Goal: Task Accomplishment & Management: Complete application form

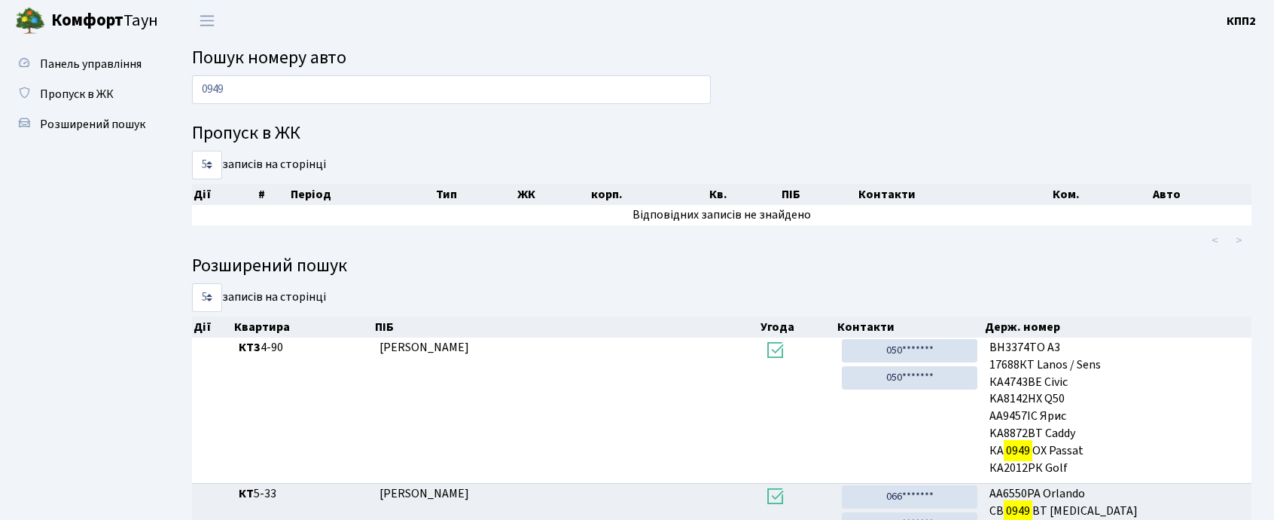
click at [332, 94] on input "0949" at bounding box center [451, 89] width 519 height 29
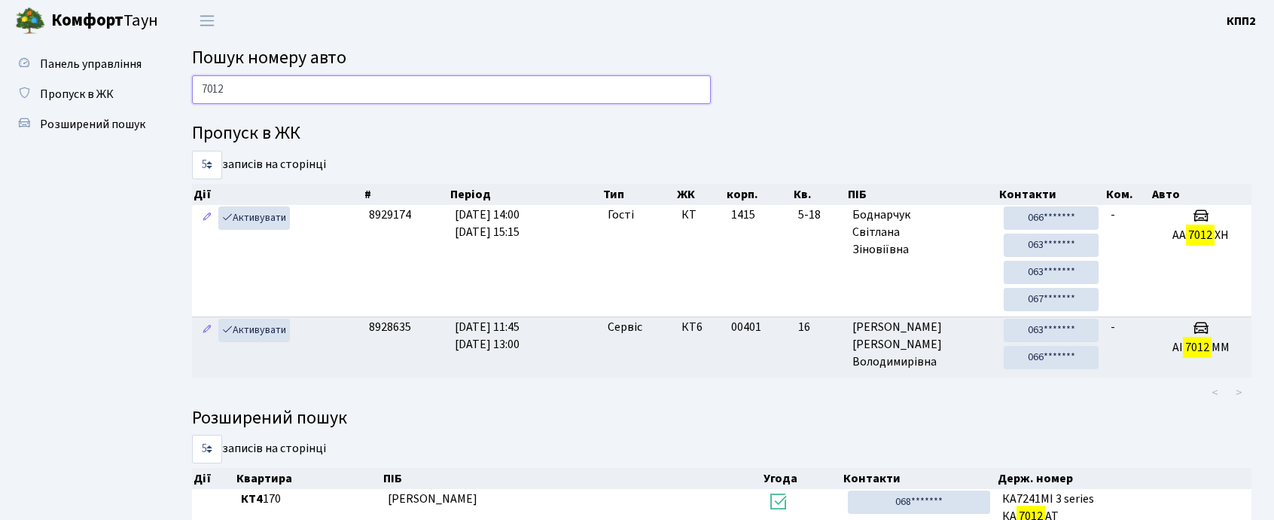
drag, startPoint x: 286, startPoint y: 102, endPoint x: 284, endPoint y: 92, distance: 10.8
click at [285, 102] on input "7012" at bounding box center [451, 89] width 519 height 29
click at [284, 92] on input "7012" at bounding box center [451, 89] width 519 height 29
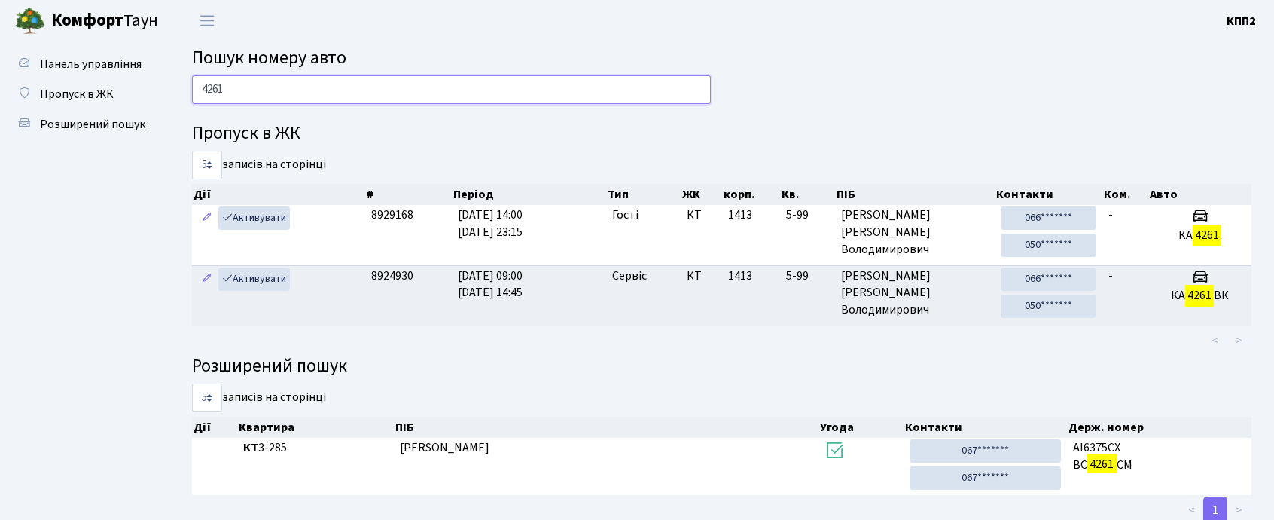
click at [248, 84] on input "4261" at bounding box center [451, 89] width 519 height 29
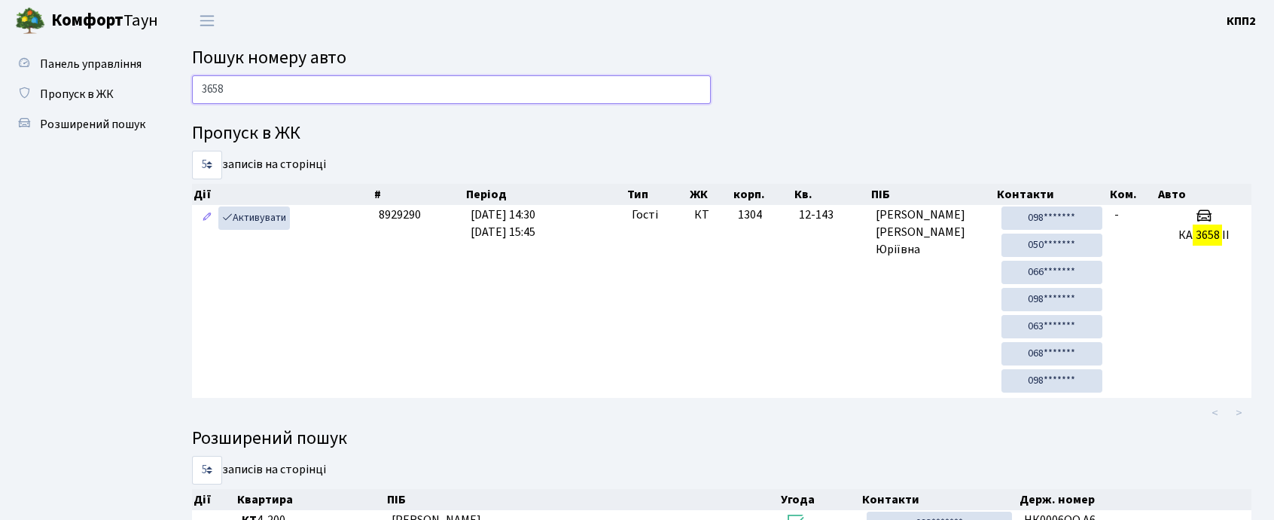
click at [245, 93] on input "3658" at bounding box center [451, 89] width 519 height 29
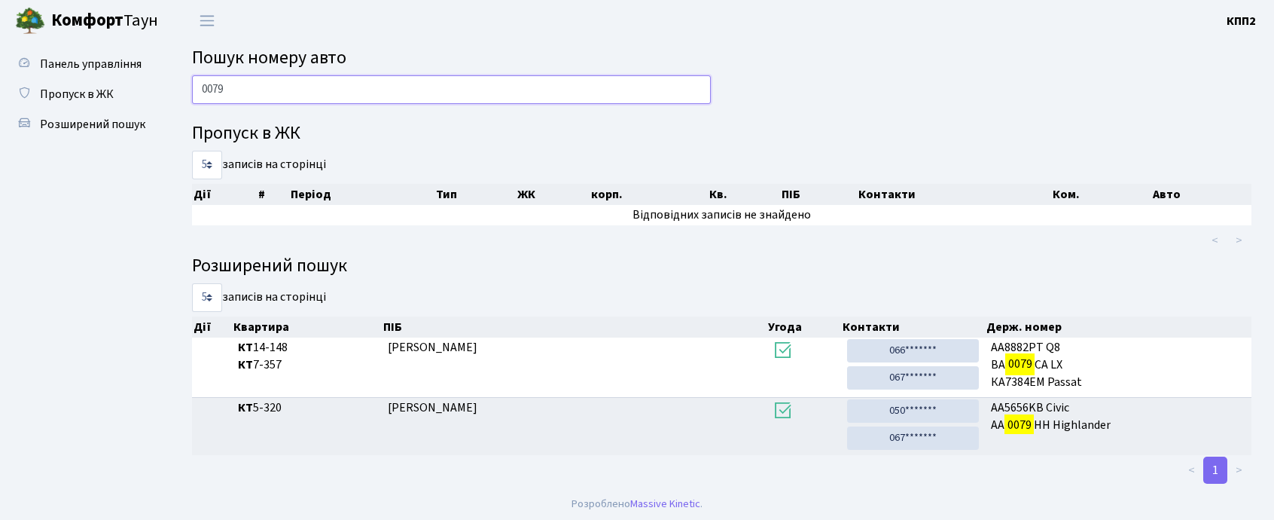
click at [259, 101] on input "0079" at bounding box center [451, 89] width 519 height 29
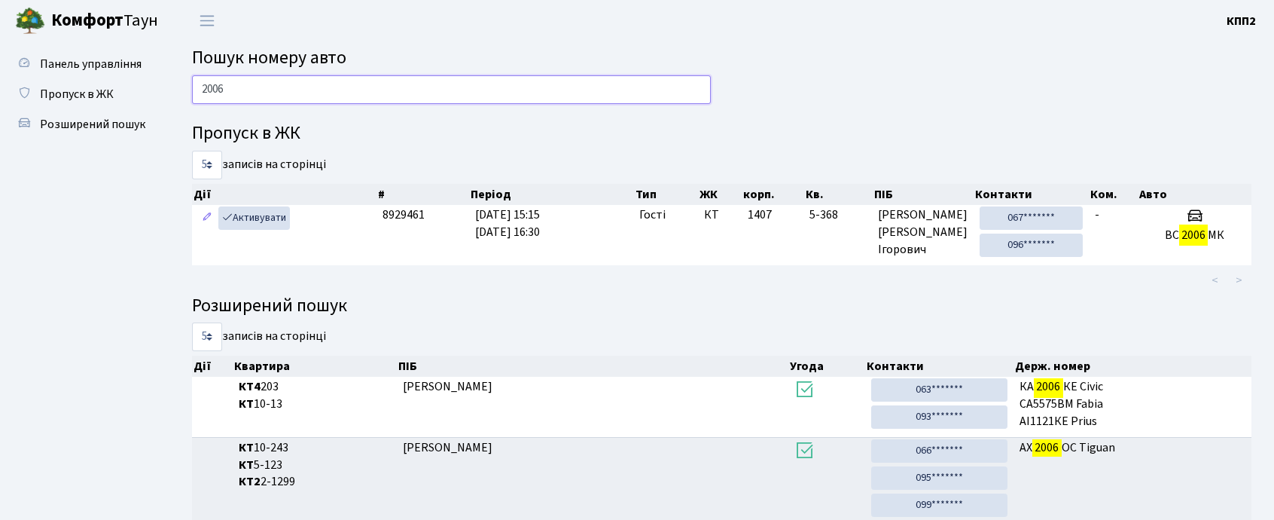
click at [264, 90] on input "2006" at bounding box center [451, 89] width 519 height 29
click at [263, 90] on input "2006" at bounding box center [451, 89] width 519 height 29
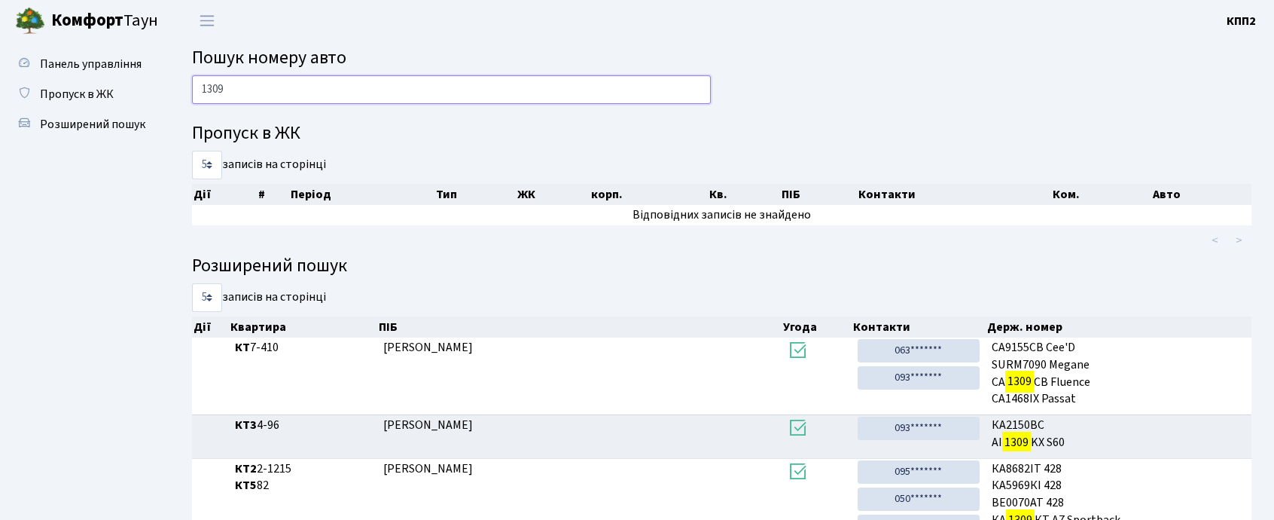
click at [284, 86] on input "1309" at bounding box center [451, 89] width 519 height 29
type input "0901"
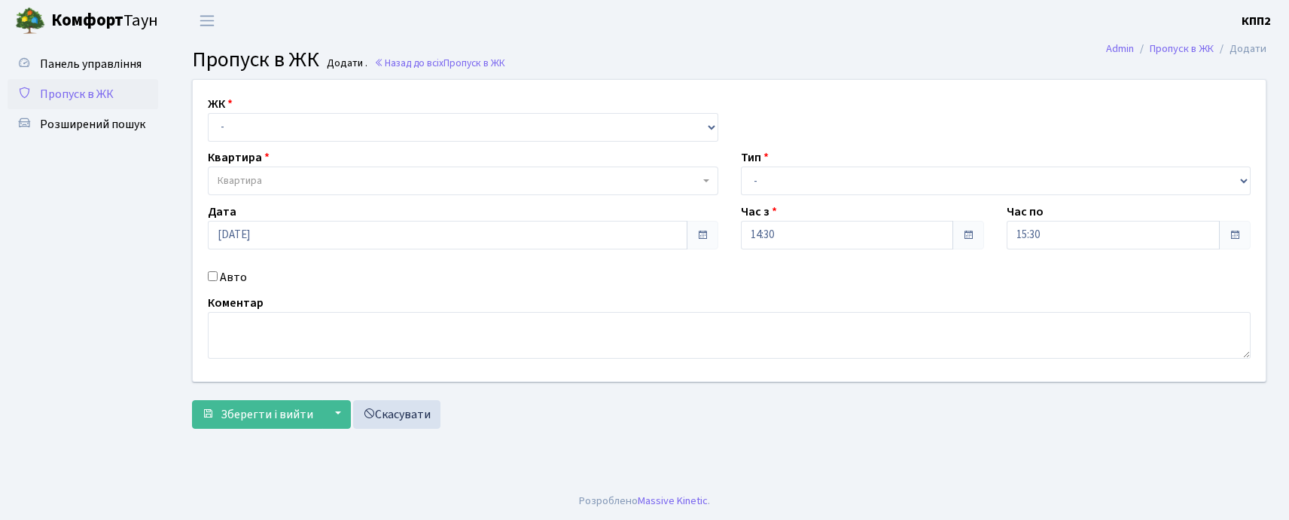
click at [256, 146] on div "ЖК - КТ, вул. Регенераторна, 4 КТ2, просп. Соборності, 17 КТ3, вул. Березнева, …" at bounding box center [729, 230] width 1096 height 301
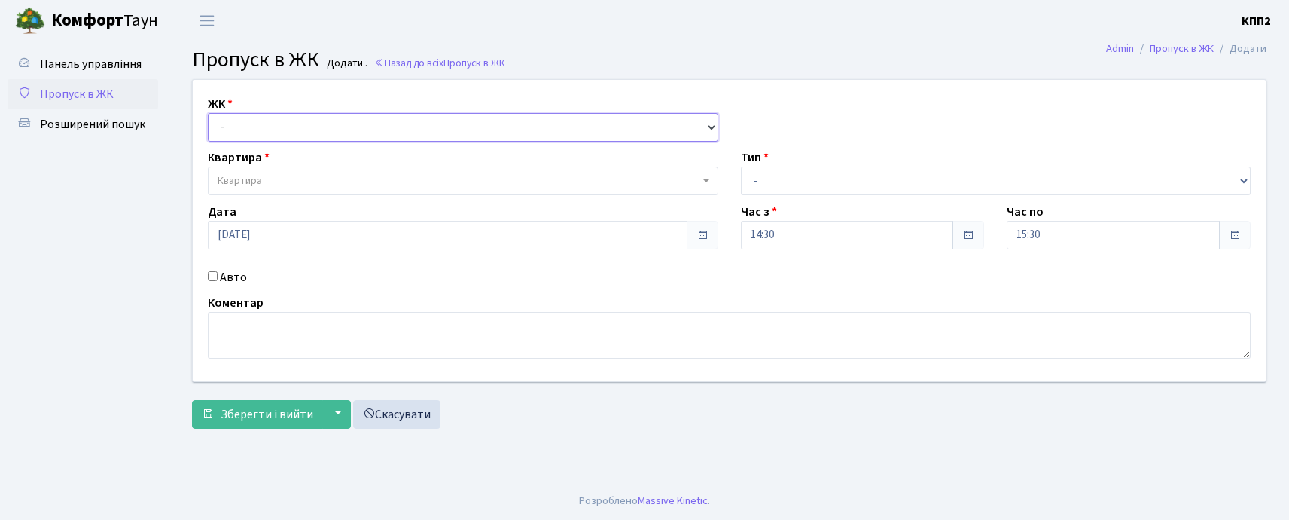
click at [256, 133] on select "- КТ, вул. Регенераторна, 4 КТ2, просп. Соборності, 17 КТ3, вул. Березнева, 16 …" at bounding box center [463, 127] width 511 height 29
select select "302"
click at [208, 113] on select "- КТ, вул. Регенераторна, 4 КТ2, просп. Соборності, 17 КТ3, вул. Березнева, 16 …" at bounding box center [463, 127] width 511 height 29
select select
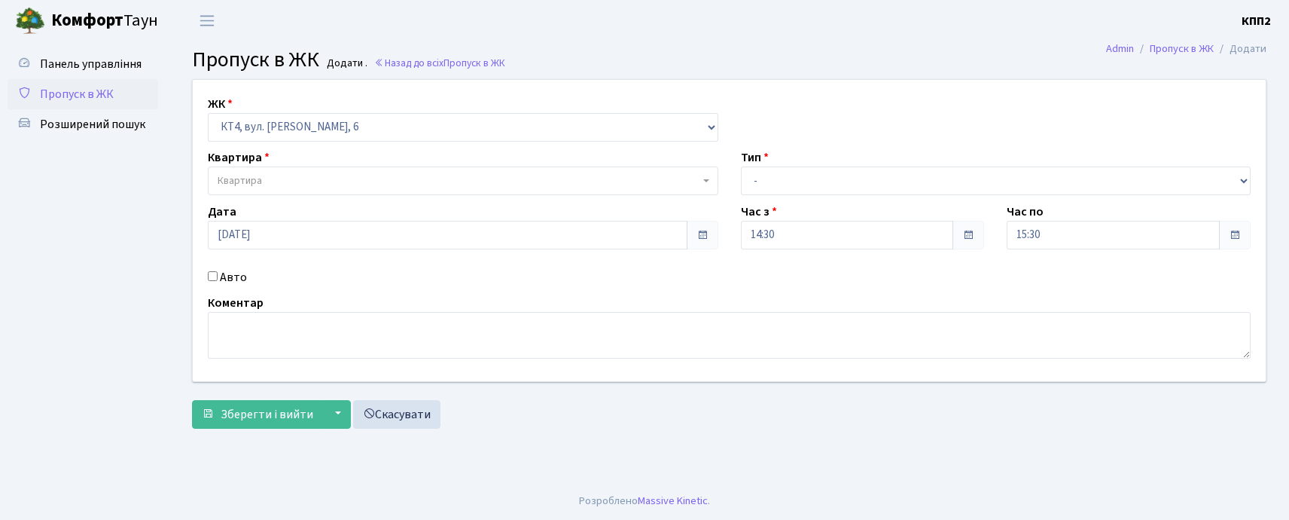
click at [264, 188] on span "Квартира" at bounding box center [459, 180] width 482 height 15
type input "239"
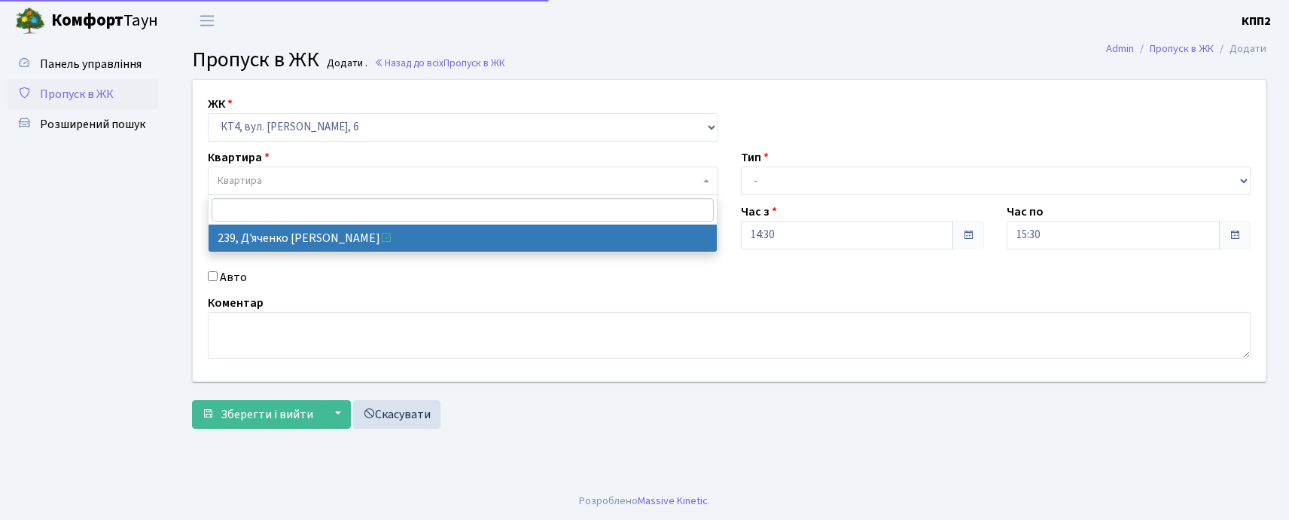
select select "16956"
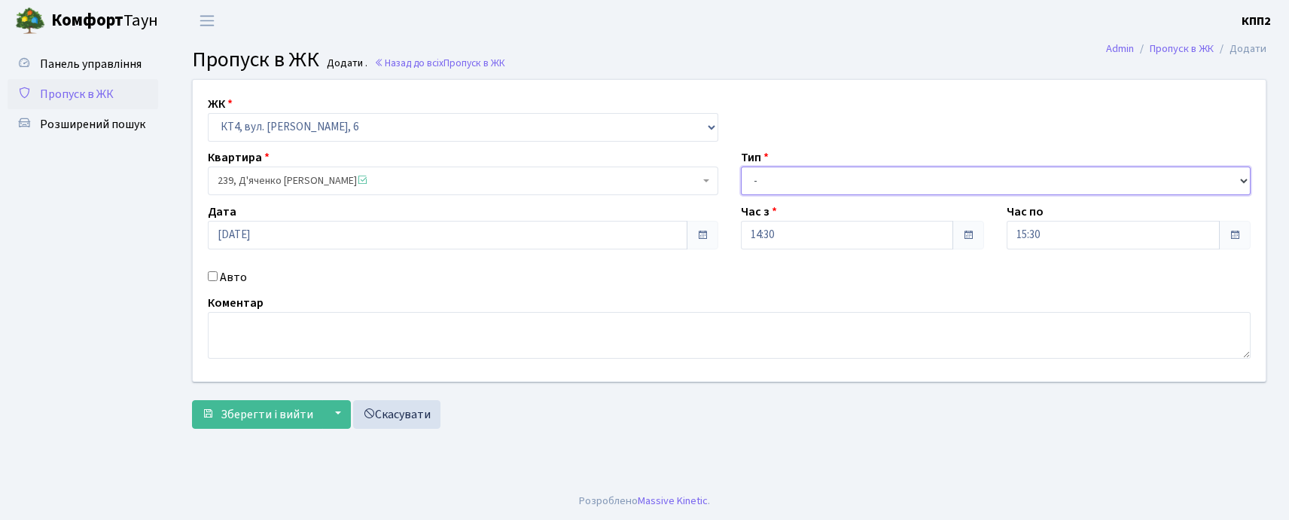
click at [771, 187] on select "- Доставка Таксі Гості Сервіс" at bounding box center [996, 180] width 511 height 29
select select "1"
click at [741, 166] on select "- Доставка Таксі Гості Сервіс" at bounding box center [996, 180] width 511 height 29
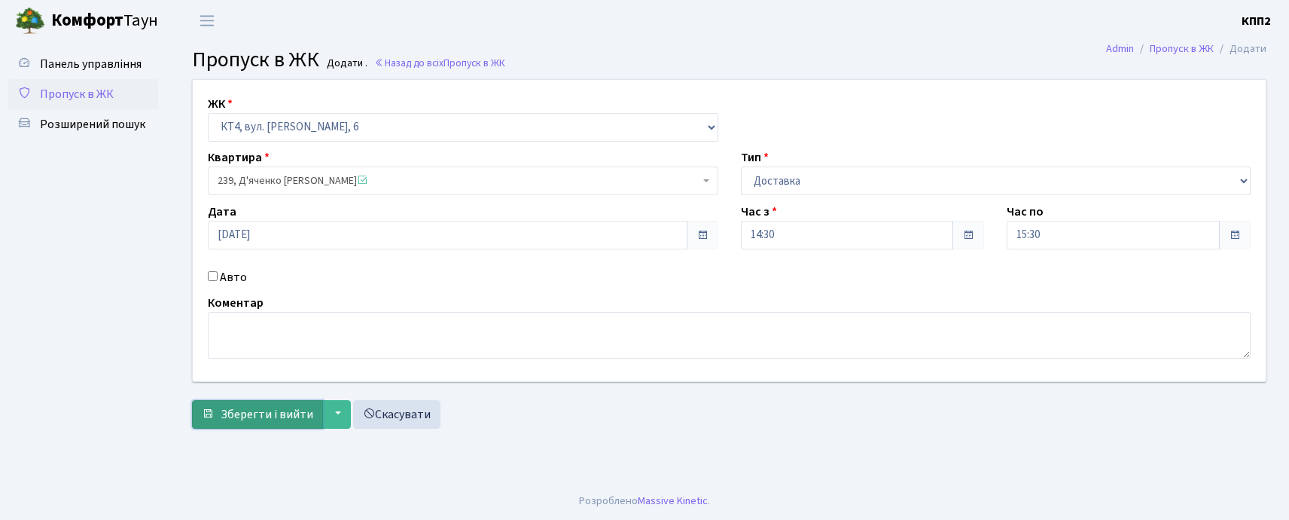
click at [245, 404] on button "Зберегти і вийти" at bounding box center [257, 414] width 131 height 29
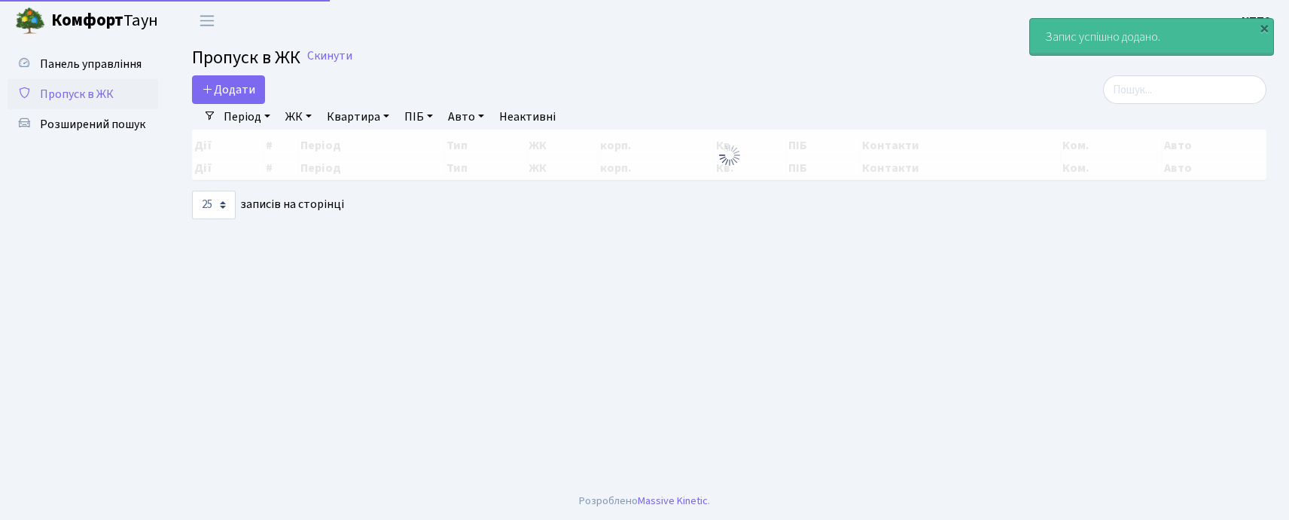
select select "25"
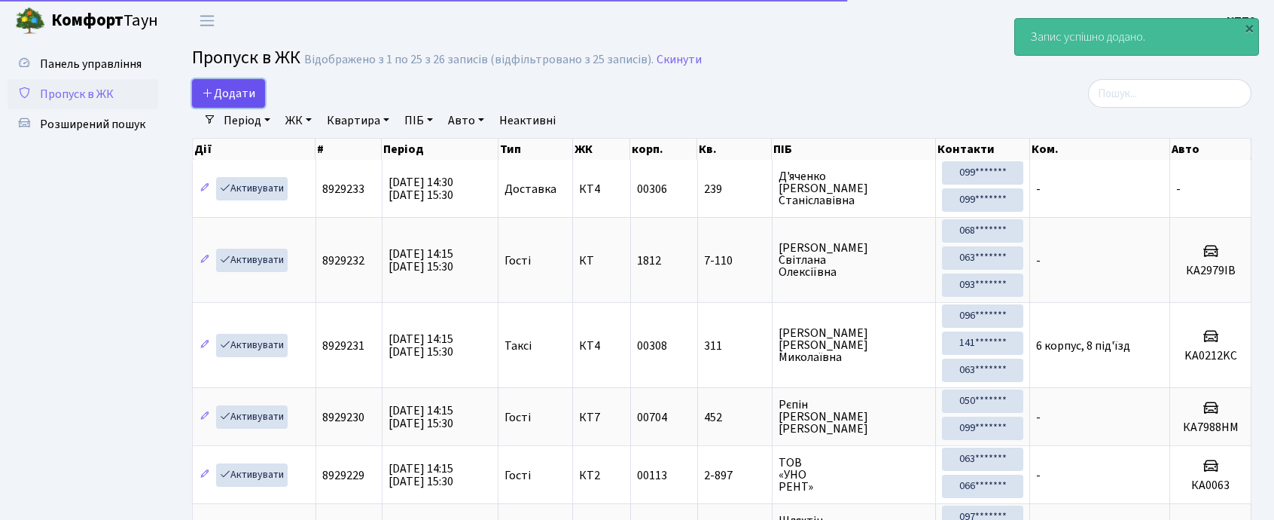
click at [239, 96] on span "Додати" at bounding box center [228, 93] width 53 height 17
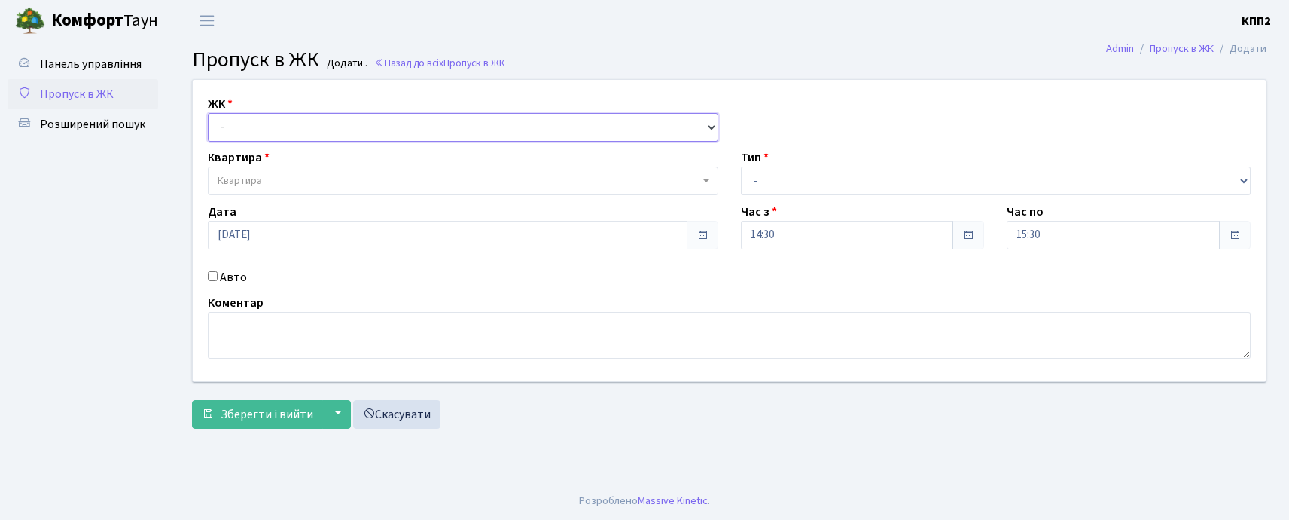
click at [239, 139] on select "- КТ, вул. Регенераторна, 4 КТ2, просп. Соборності, 17 КТ3, вул. Березнева, 16 …" at bounding box center [463, 127] width 511 height 29
select select "271"
click at [208, 113] on select "- КТ, вул. Регенераторна, 4 КТ2, просп. Соборності, 17 КТ3, вул. Березнева, 16 …" at bounding box center [463, 127] width 511 height 29
select select
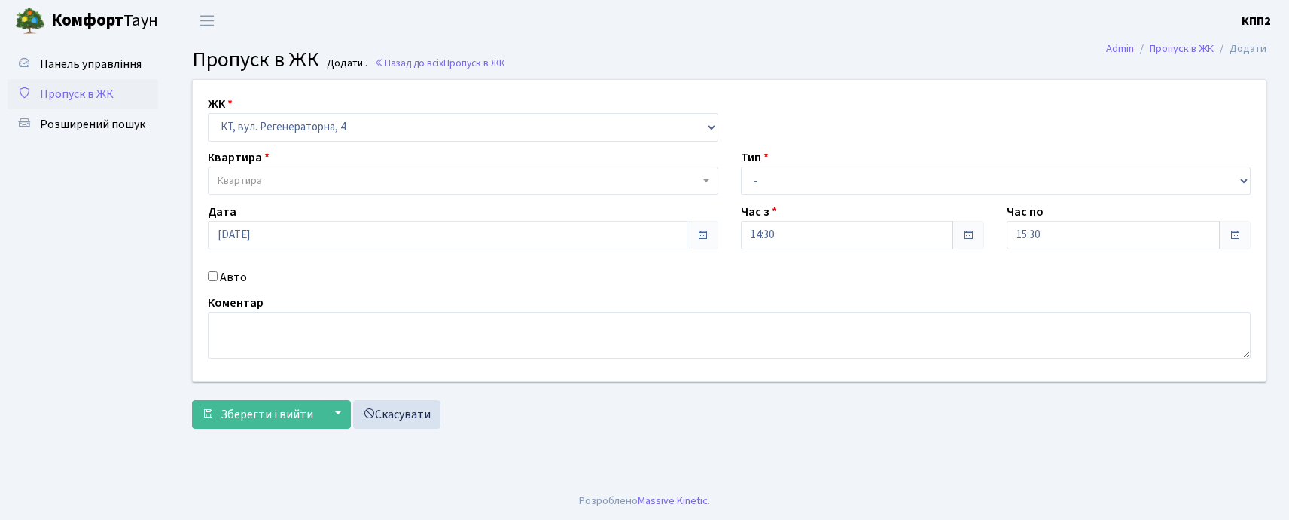
click at [224, 281] on label "Авто" at bounding box center [233, 277] width 27 height 18
click at [218, 281] on input "Авто" at bounding box center [213, 276] width 10 height 10
checkbox input "true"
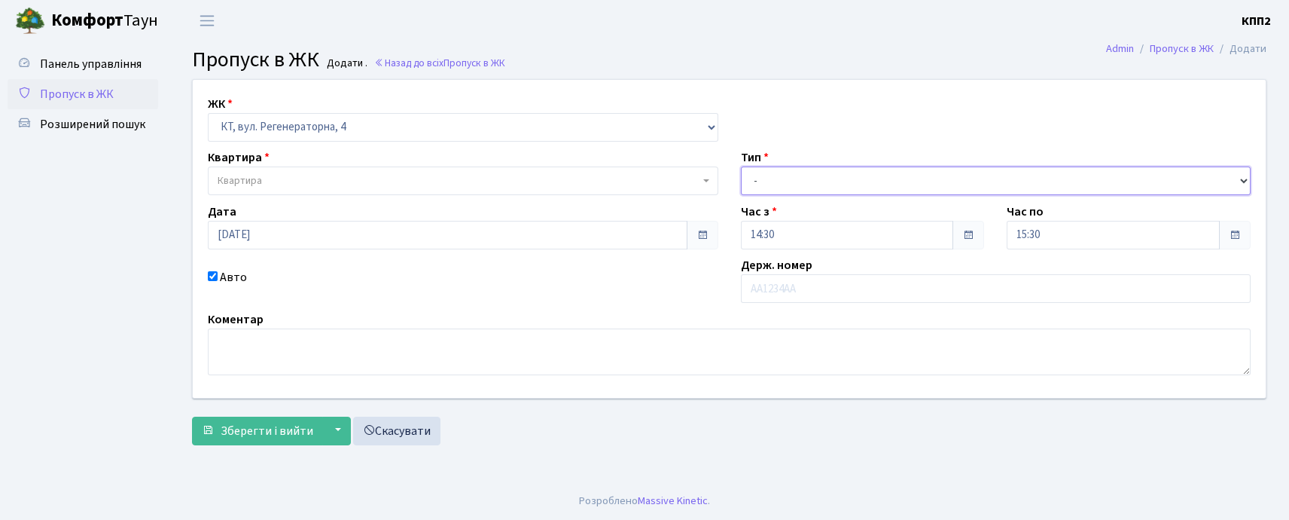
click at [789, 181] on select "- Доставка Таксі Гості Сервіс" at bounding box center [996, 180] width 511 height 29
select select "3"
click at [741, 166] on select "- Доставка Таксі Гості Сервіс" at bounding box center [996, 180] width 511 height 29
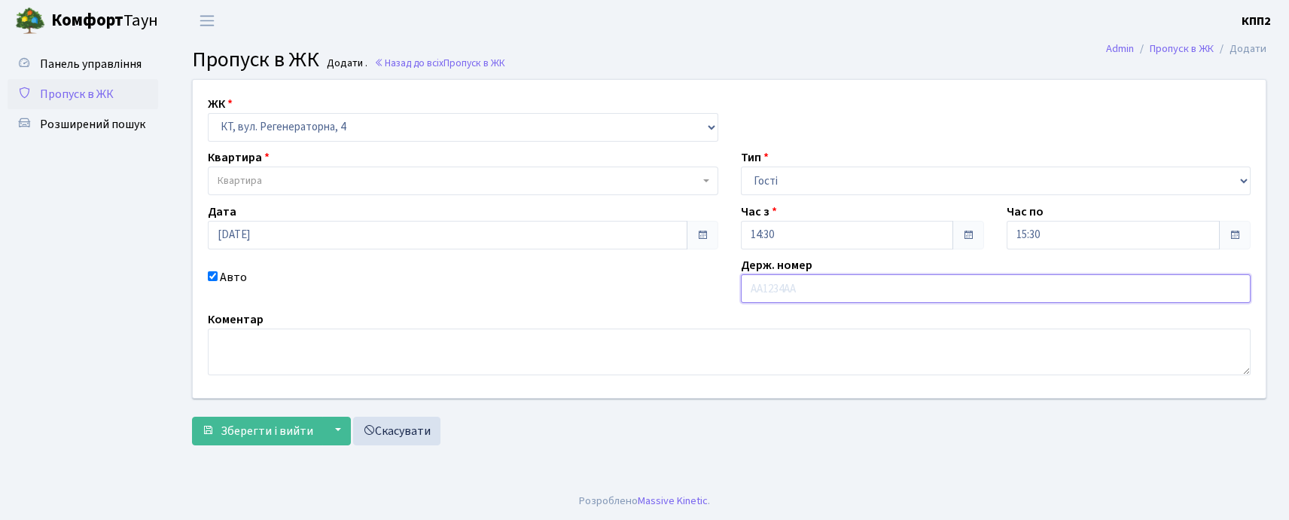
click at [779, 284] on input "text" at bounding box center [996, 288] width 511 height 29
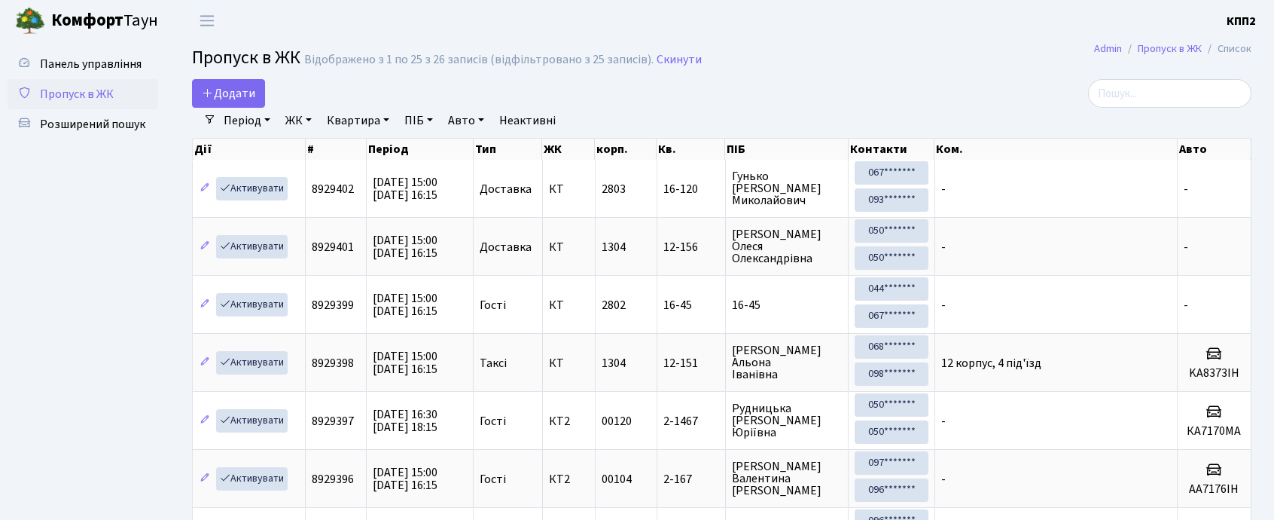
select select "25"
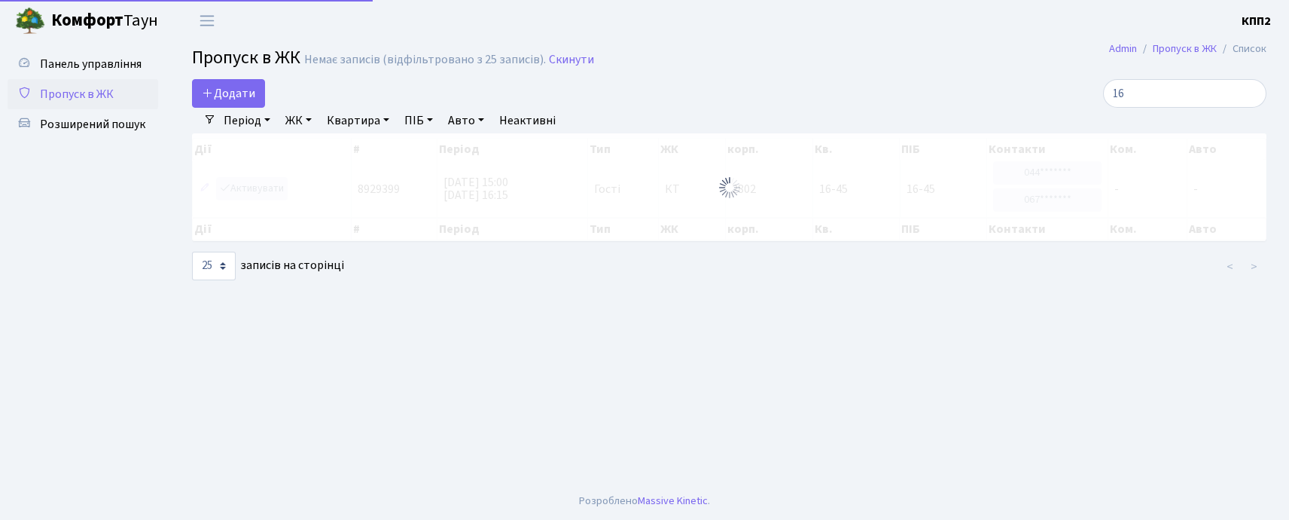
type input "1"
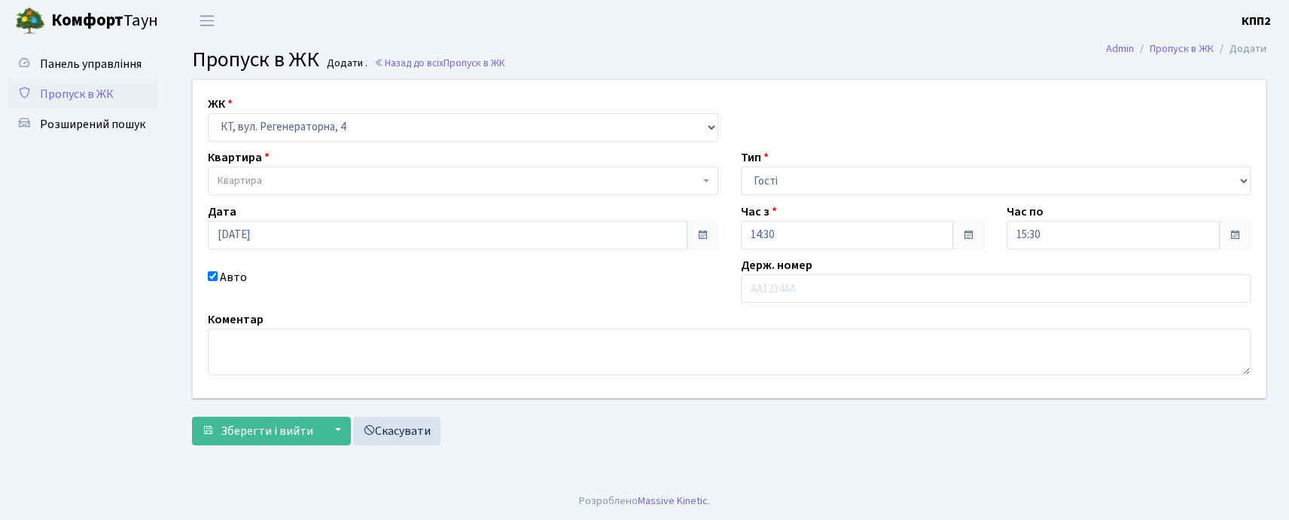
select select "271"
select select "3"
click at [357, 178] on span "Квартира" at bounding box center [459, 180] width 482 height 15
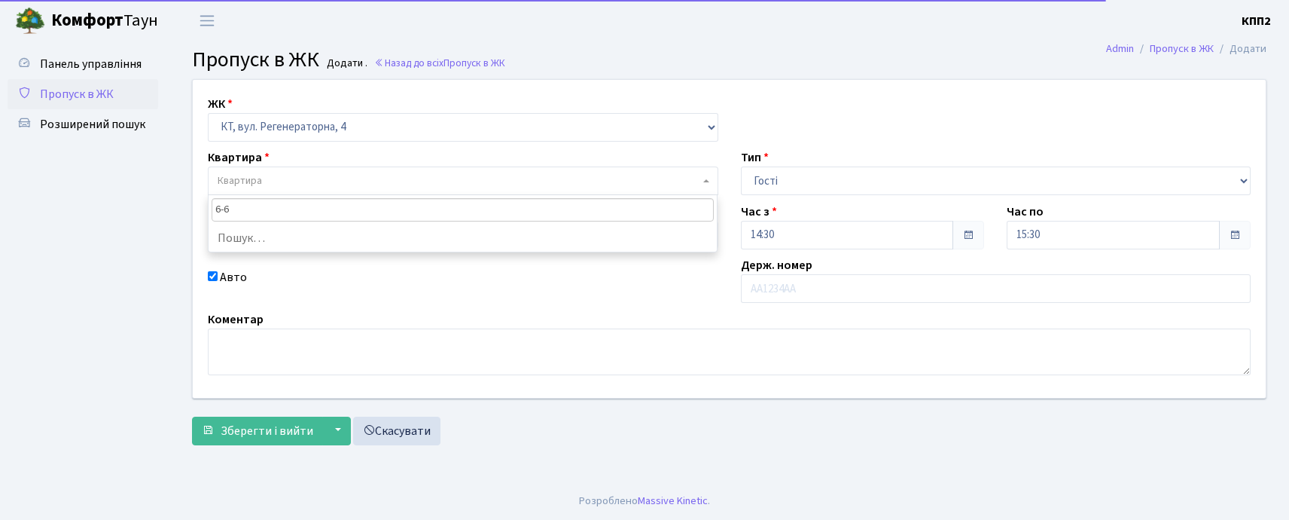
type input "6-65"
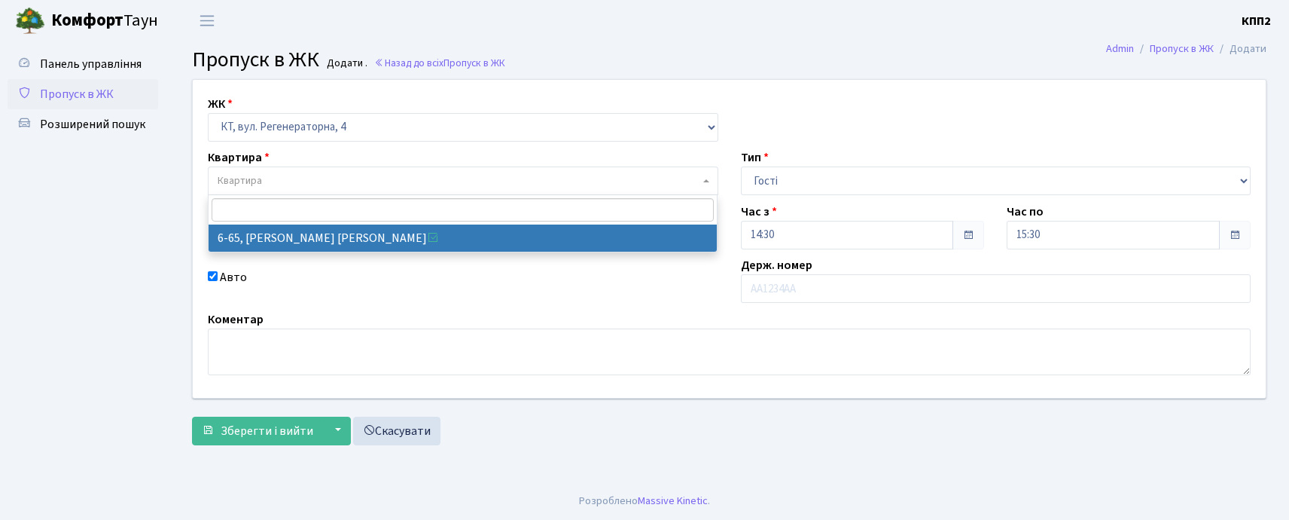
select select "5290"
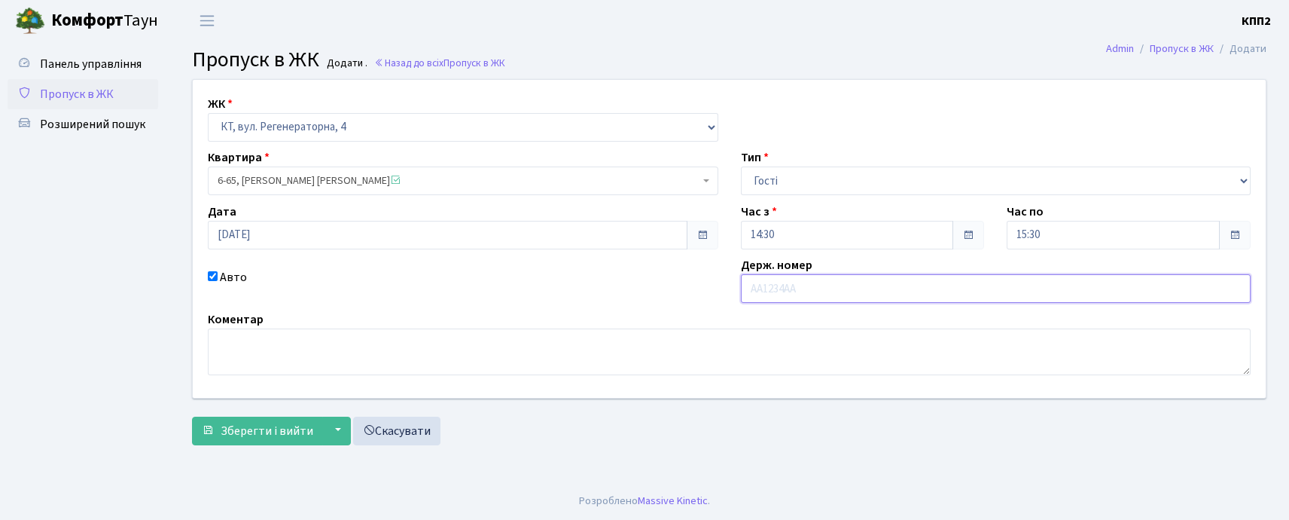
click at [848, 300] on input "text" at bounding box center [996, 288] width 511 height 29
type input "КА4739СТ"
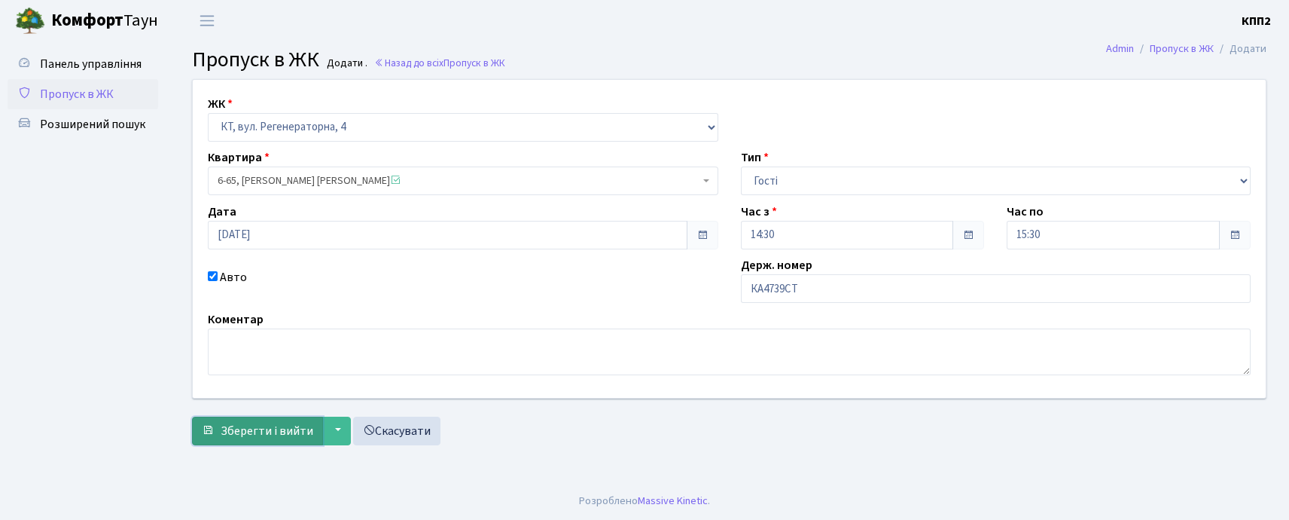
click at [257, 441] on button "Зберегти і вийти" at bounding box center [257, 430] width 131 height 29
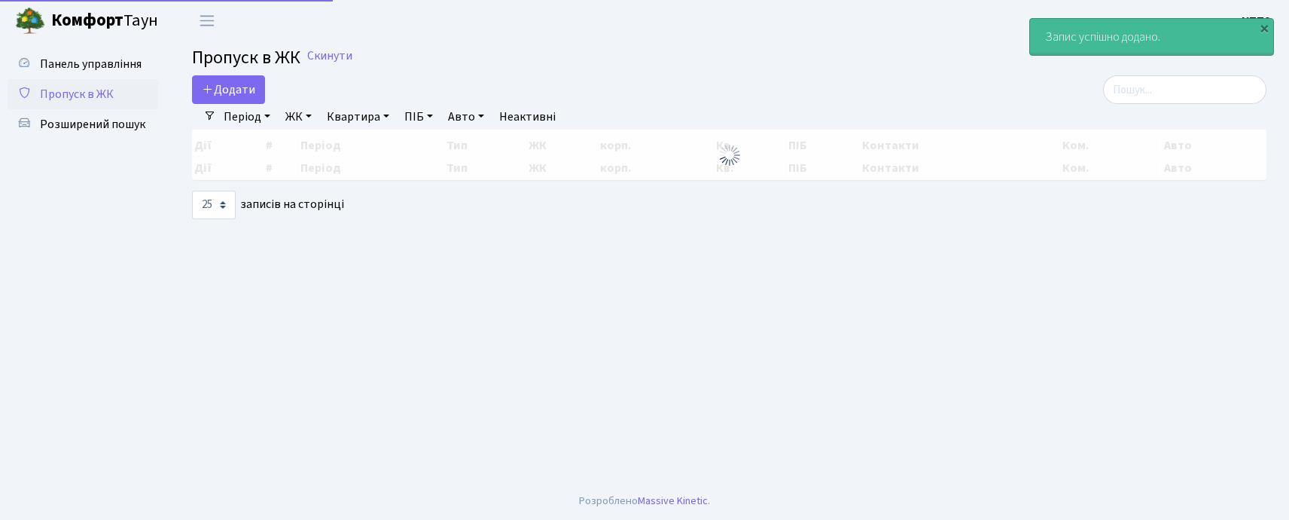
select select "25"
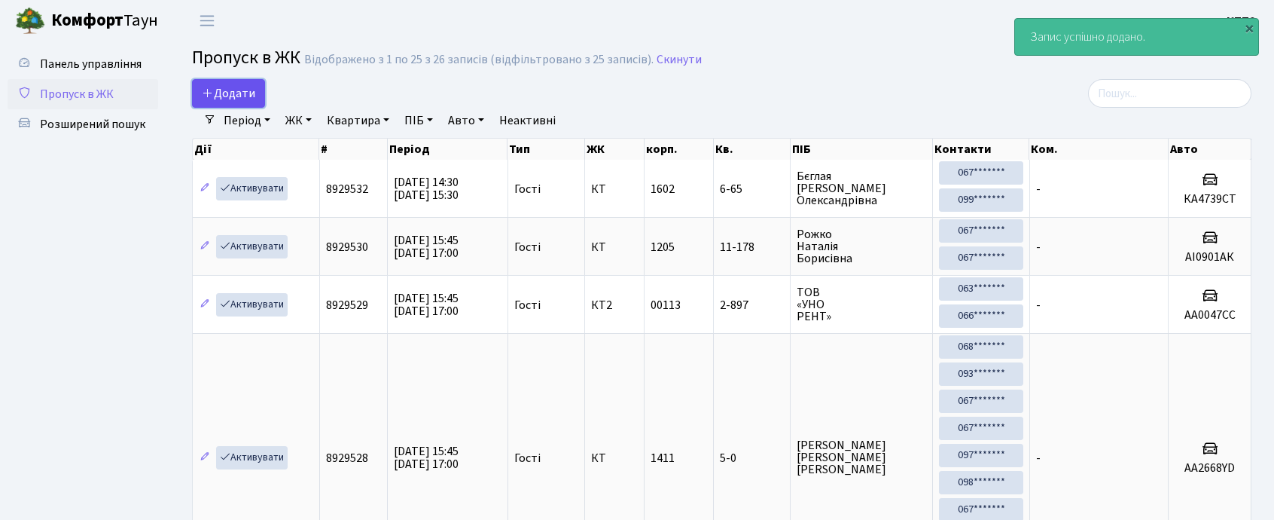
click at [247, 86] on span "Додати" at bounding box center [228, 93] width 53 height 17
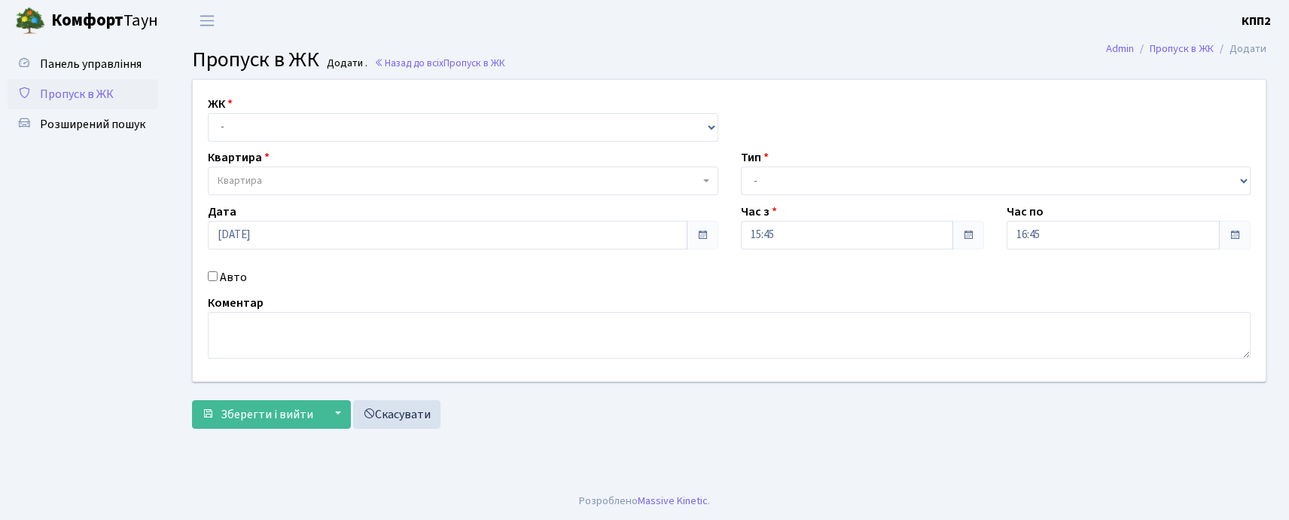
select select "271"
click at [208, 113] on select "- КТ, вул. Регенераторна, 4 КТ2, просп. [STREET_ADDRESS] [STREET_ADDRESS] [PERS…" at bounding box center [463, 127] width 511 height 29
select select
click at [230, 274] on label "Авто" at bounding box center [233, 277] width 27 height 18
click at [218, 274] on input "Авто" at bounding box center [213, 276] width 10 height 10
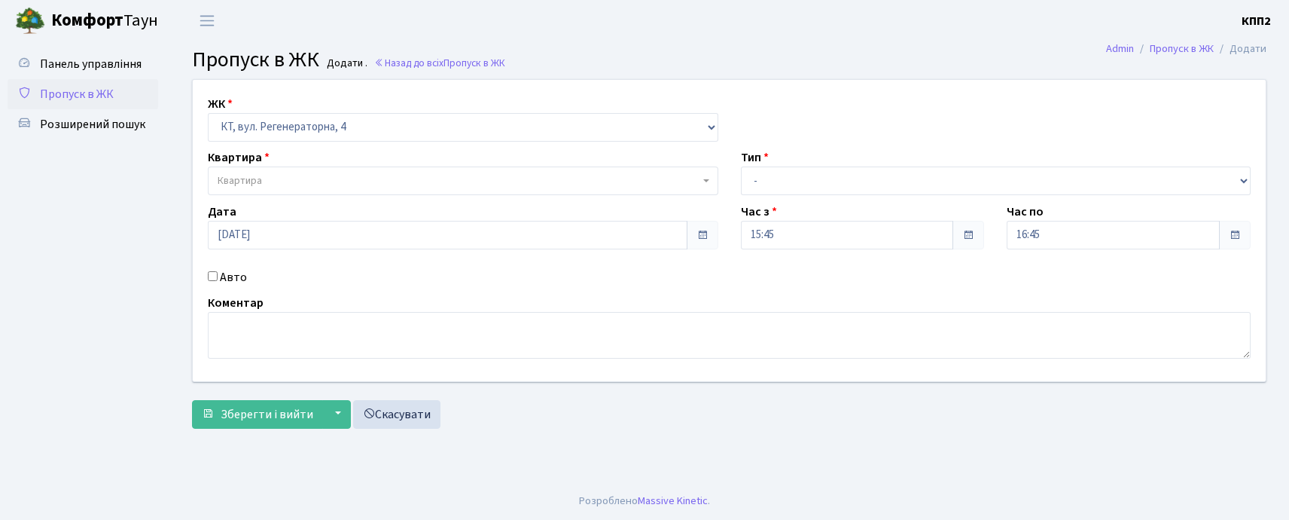
checkbox input "true"
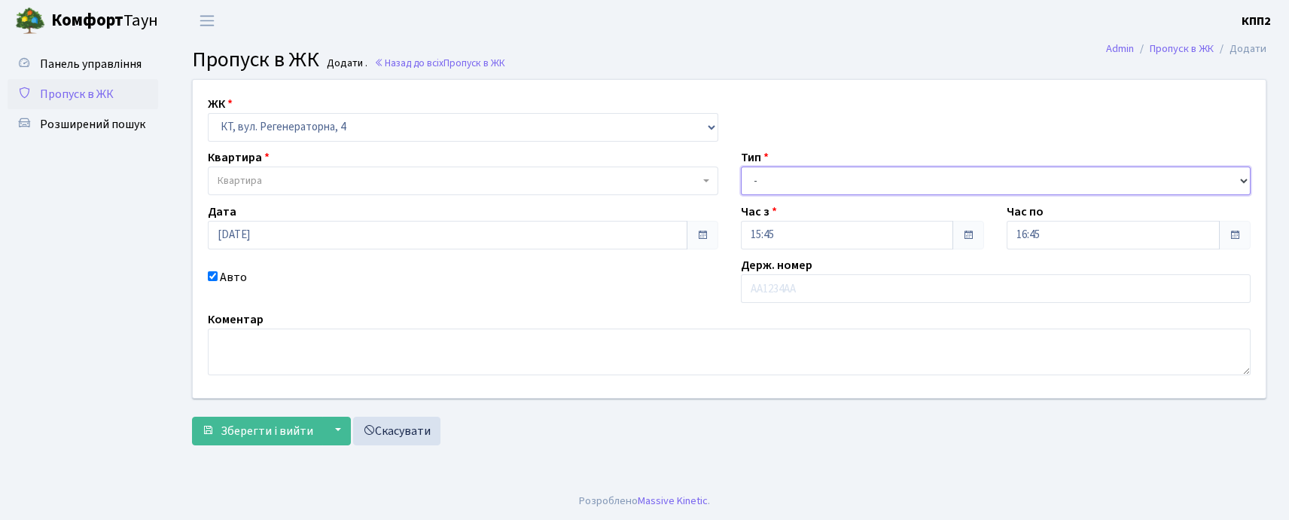
drag, startPoint x: 758, startPoint y: 179, endPoint x: 758, endPoint y: 193, distance: 13.6
click at [758, 179] on select "- Доставка Таксі Гості Сервіс" at bounding box center [996, 180] width 511 height 29
click at [741, 166] on select "- Доставка Таксі Гості Сервіс" at bounding box center [996, 180] width 511 height 29
click at [764, 270] on label "Держ. номер" at bounding box center [777, 265] width 72 height 18
click at [763, 194] on select "- Доставка Таксі Гості Сервіс" at bounding box center [996, 180] width 511 height 29
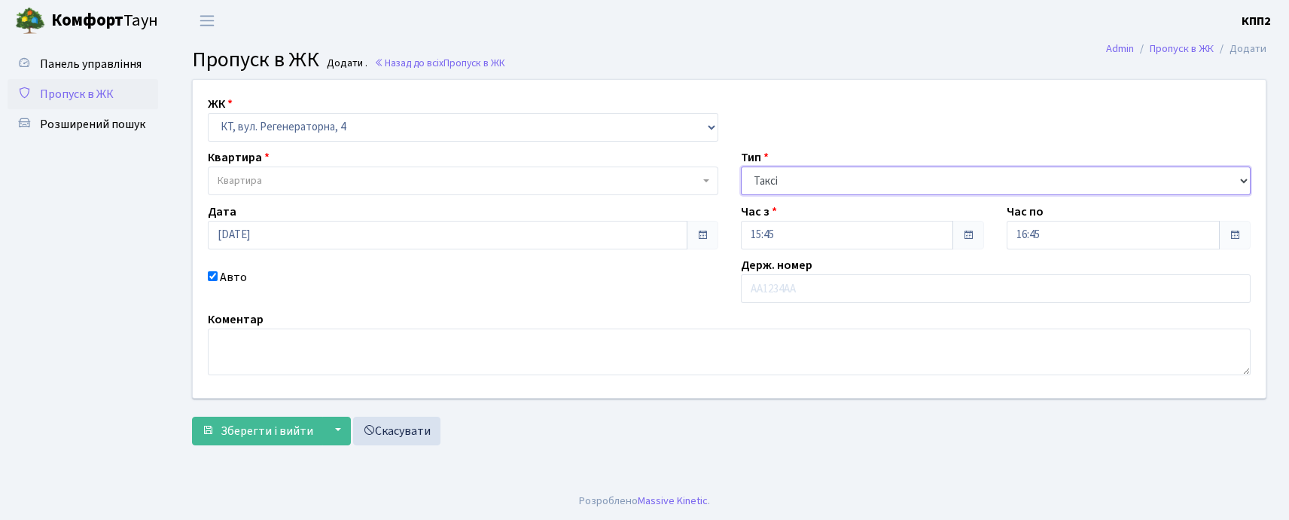
select select "3"
click at [741, 166] on select "- Доставка Таксі Гості Сервіс" at bounding box center [996, 180] width 511 height 29
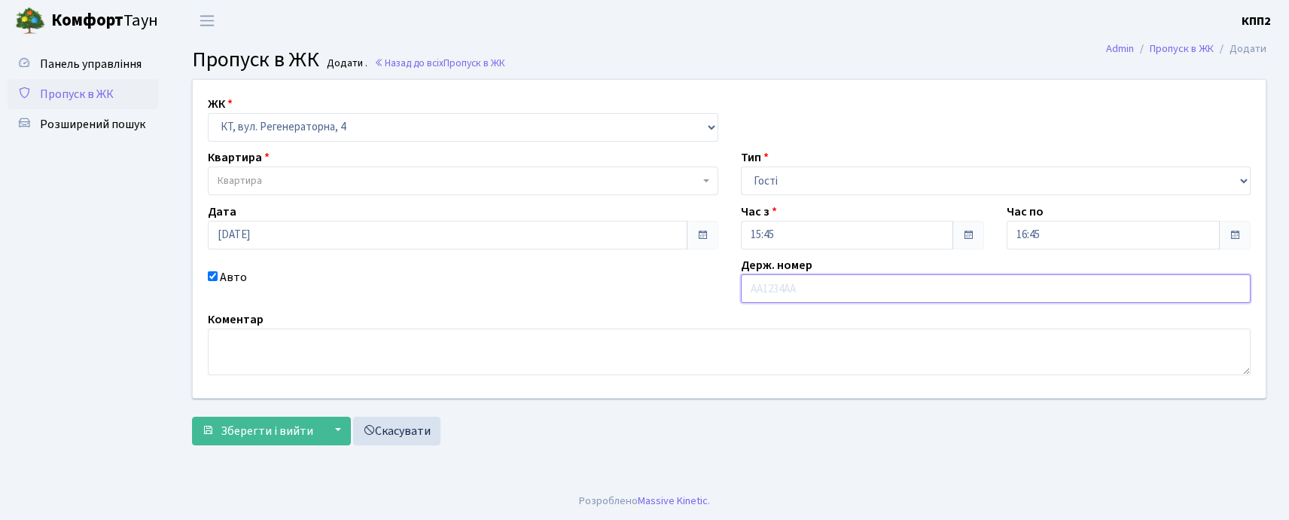
click at [779, 294] on input "text" at bounding box center [996, 288] width 511 height 29
